Goal: Task Accomplishment & Management: Manage account settings

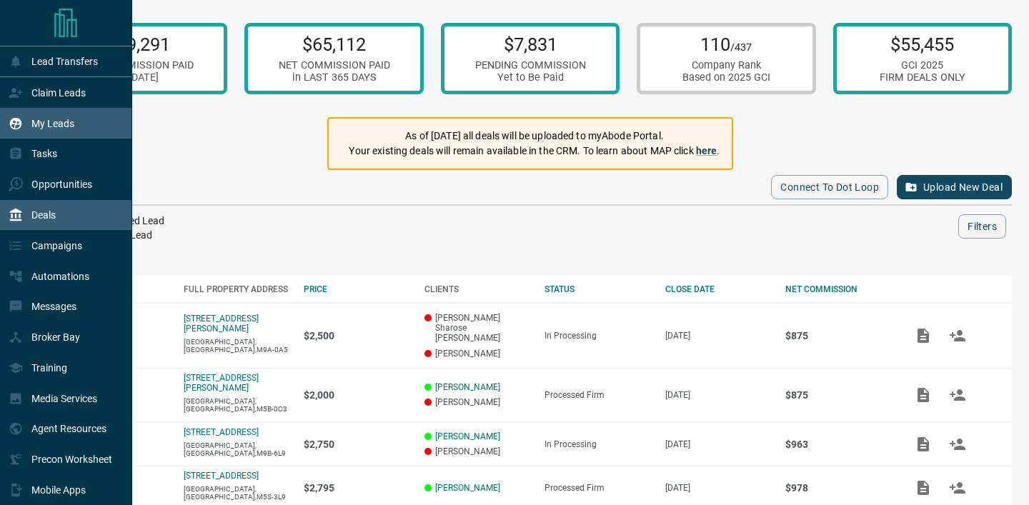
click at [18, 109] on div "My Leads" at bounding box center [66, 123] width 132 height 31
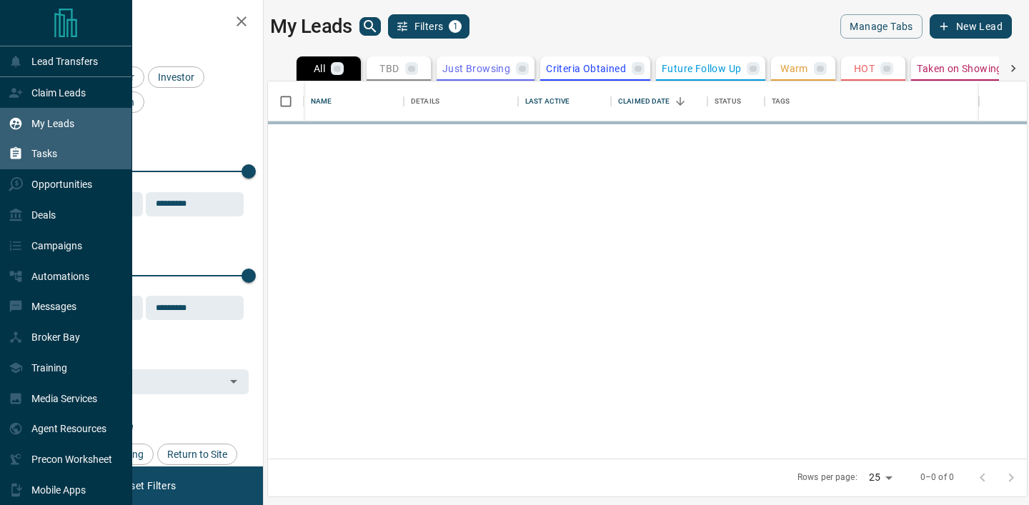
scroll to position [377, 759]
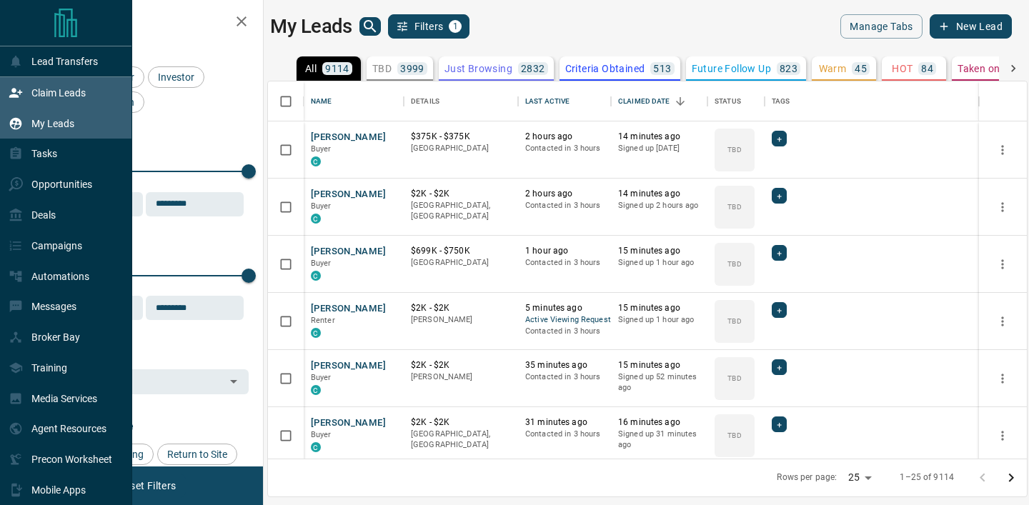
click at [19, 87] on icon at bounding box center [16, 93] width 14 height 14
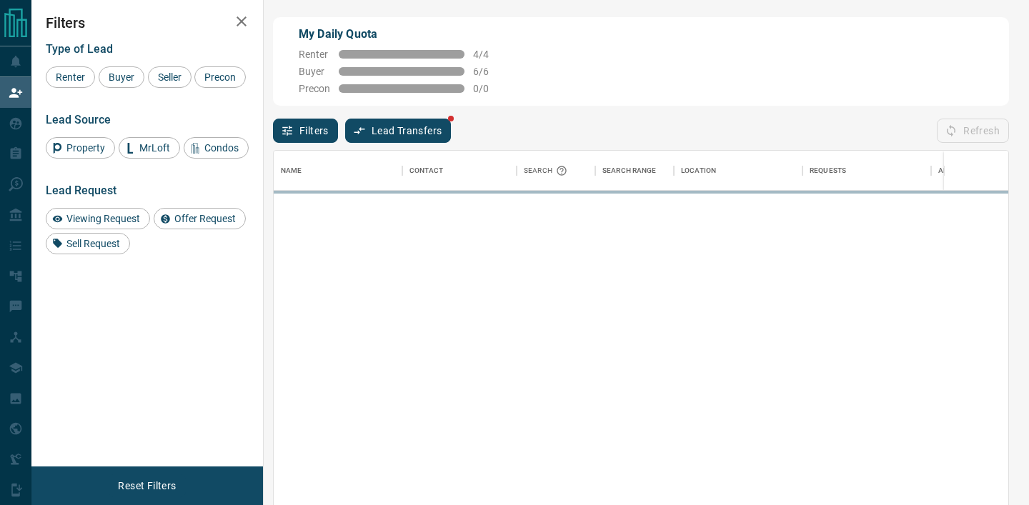
scroll to position [381, 735]
click at [401, 136] on button "Lead Transfers" at bounding box center [398, 131] width 106 height 24
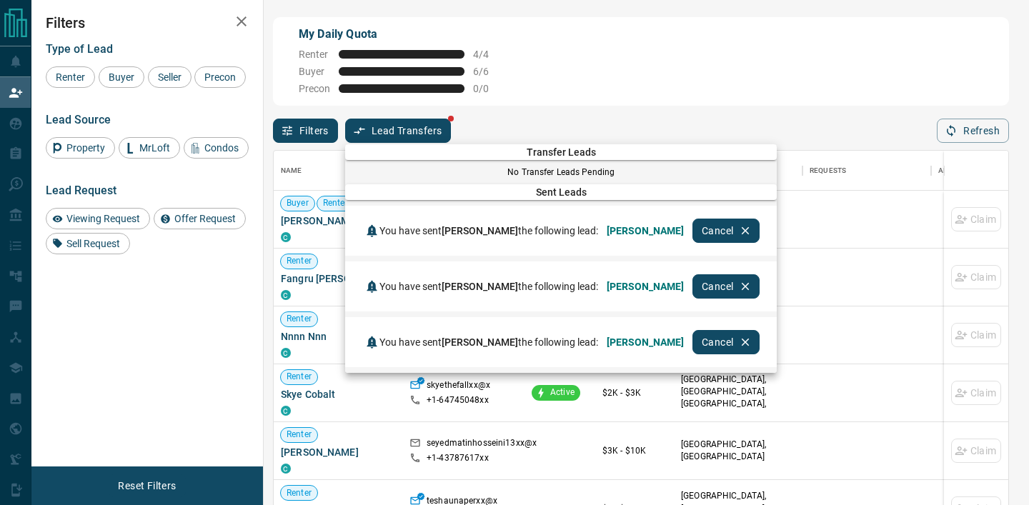
scroll to position [29, 0]
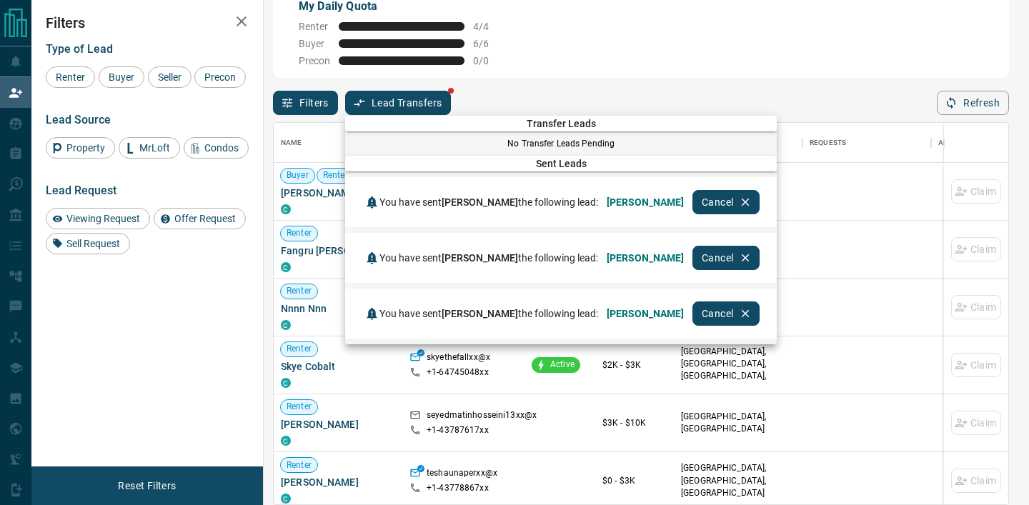
click at [22, 447] on div at bounding box center [514, 252] width 1029 height 505
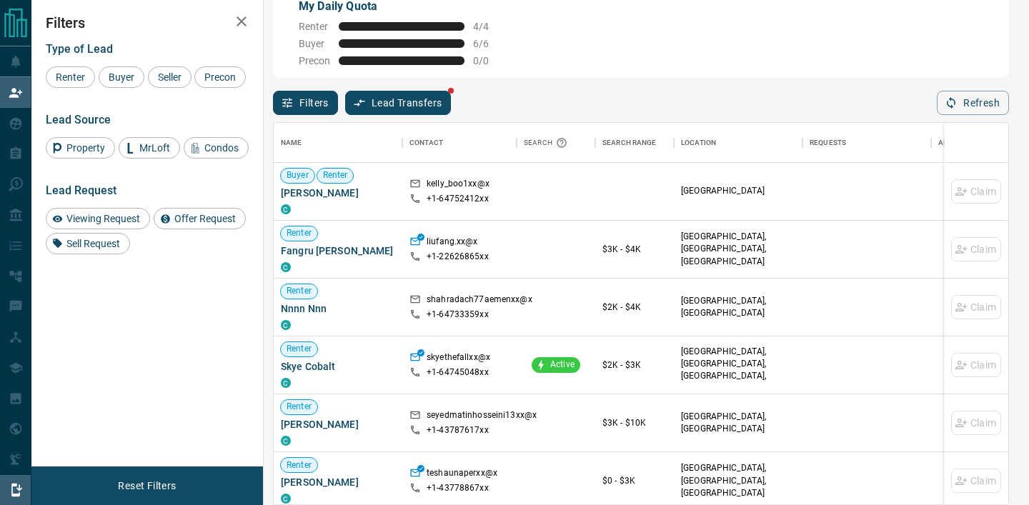
click at [12, 497] on icon at bounding box center [15, 490] width 9 height 13
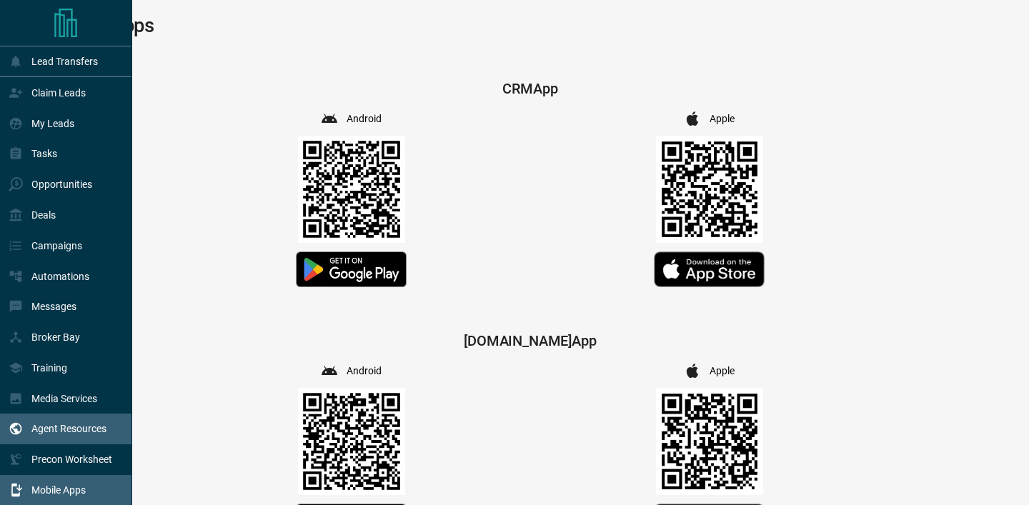
scroll to position [68, 0]
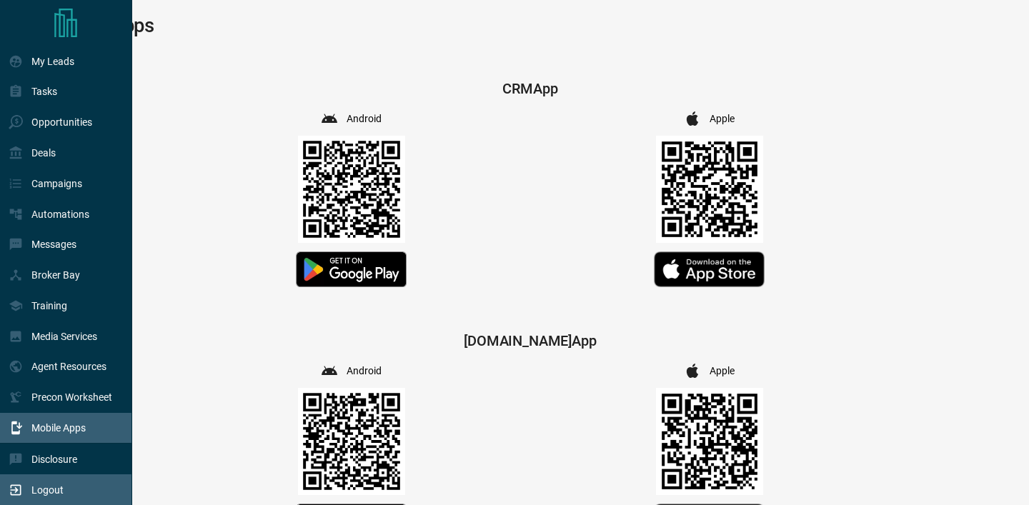
click at [54, 490] on p "Logout" at bounding box center [47, 490] width 32 height 11
